Goal: Information Seeking & Learning: Learn about a topic

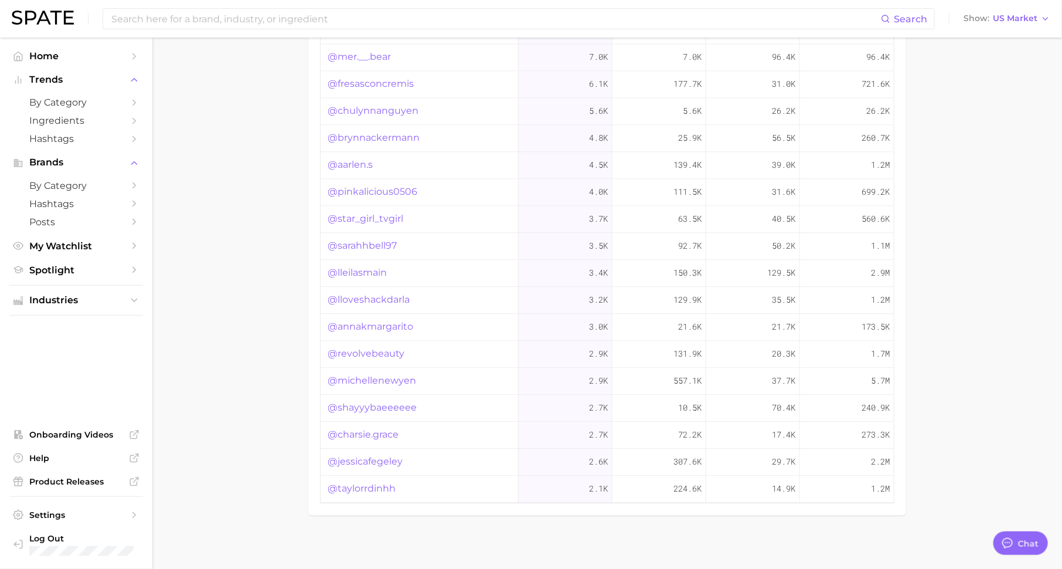
scroll to position [15, 0]
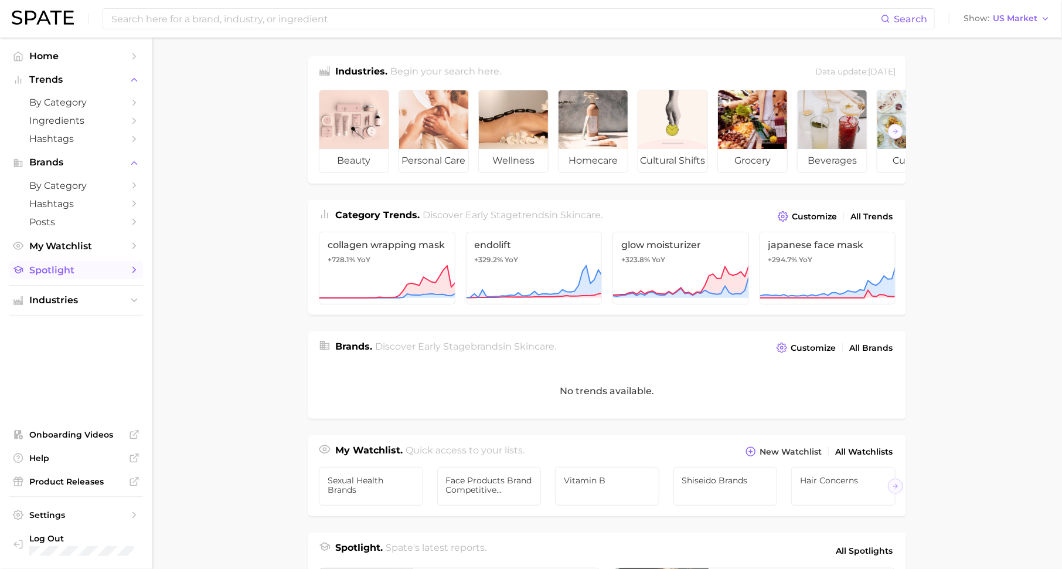
click at [62, 274] on span "Spotlight" at bounding box center [76, 269] width 94 height 11
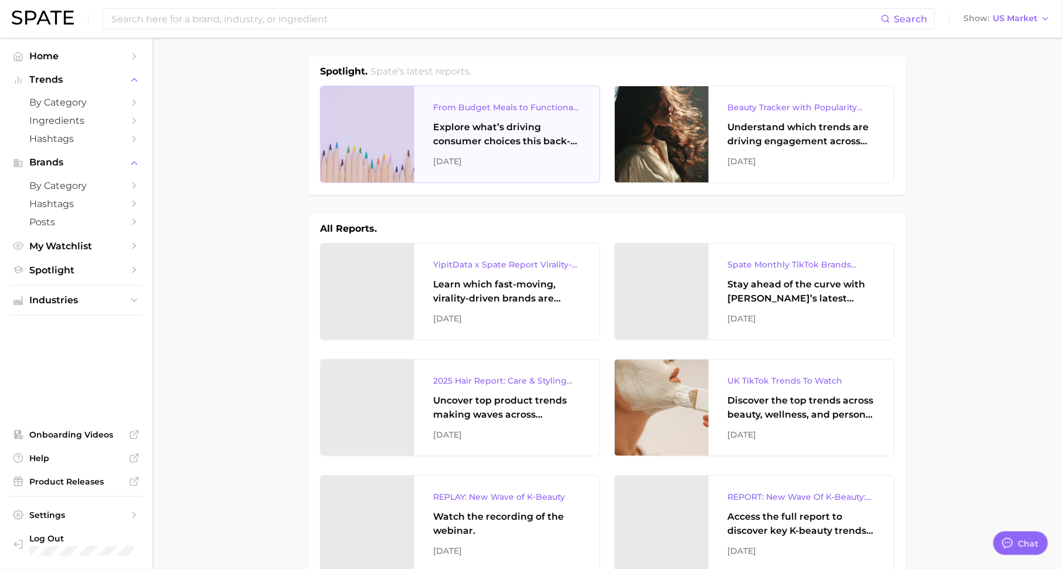
type textarea "x"
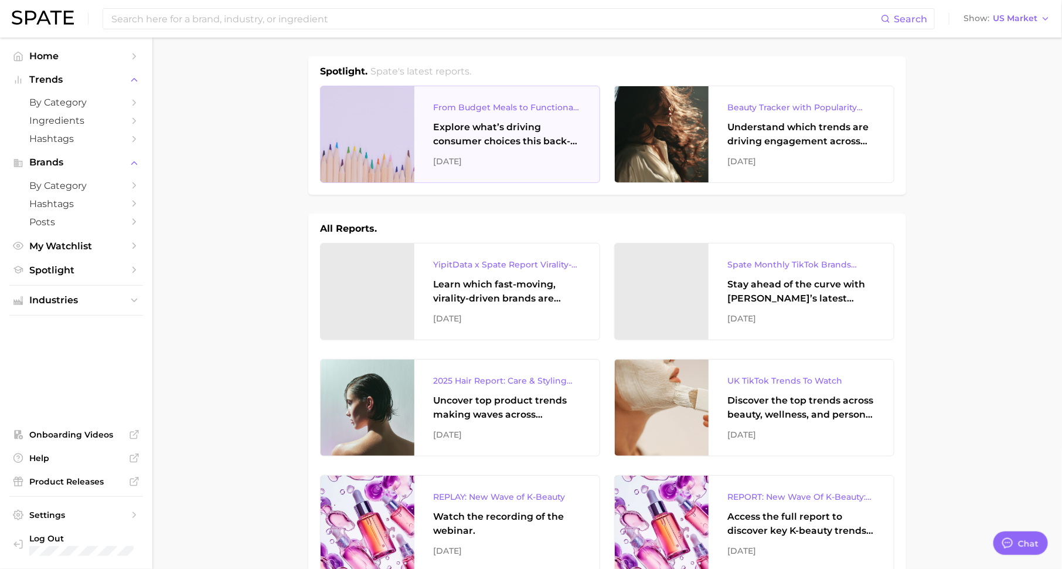
scroll to position [15, 0]
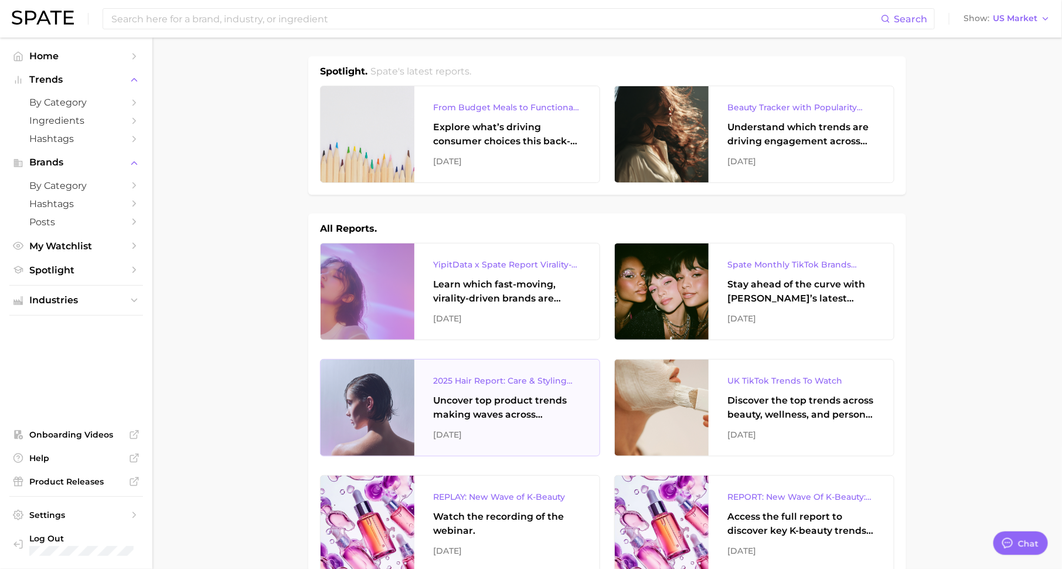
click at [501, 443] on div "2025 Hair Report: Care & Styling Products Uncover top product trends making wav…" at bounding box center [507, 407] width 185 height 96
